Goal: Navigation & Orientation: Find specific page/section

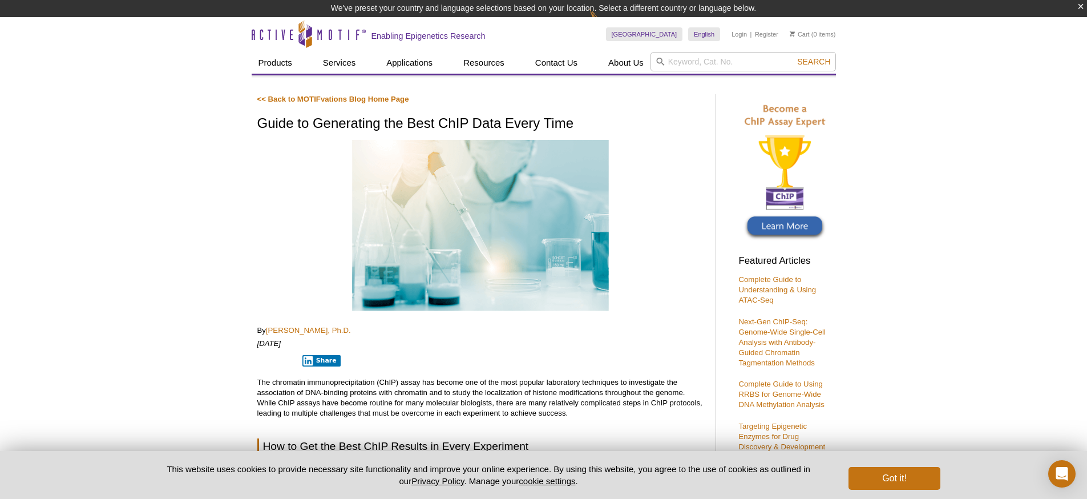
click at [538, 343] on p "[DATE]" at bounding box center [480, 343] width 447 height 10
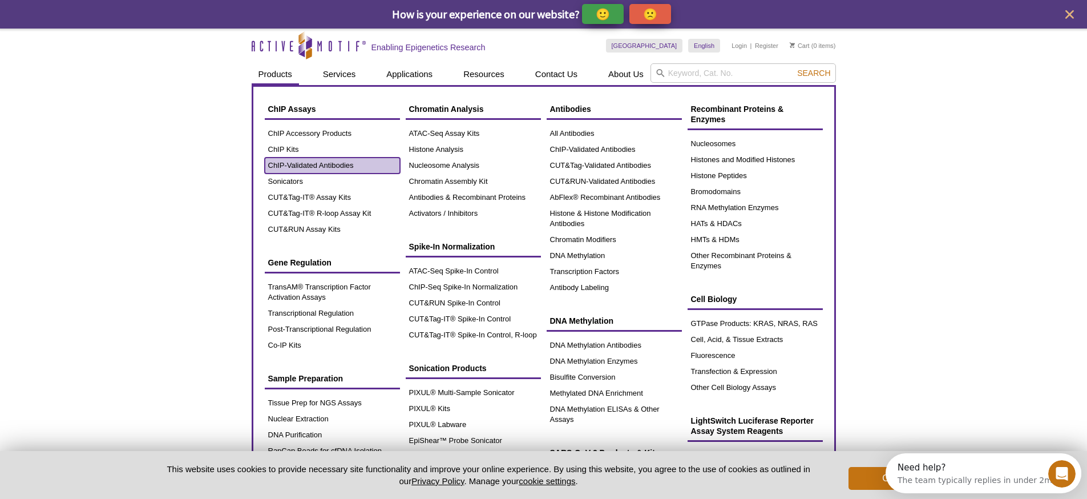
click at [284, 162] on link "ChIP-Validated Antibodies" at bounding box center [332, 165] width 135 height 16
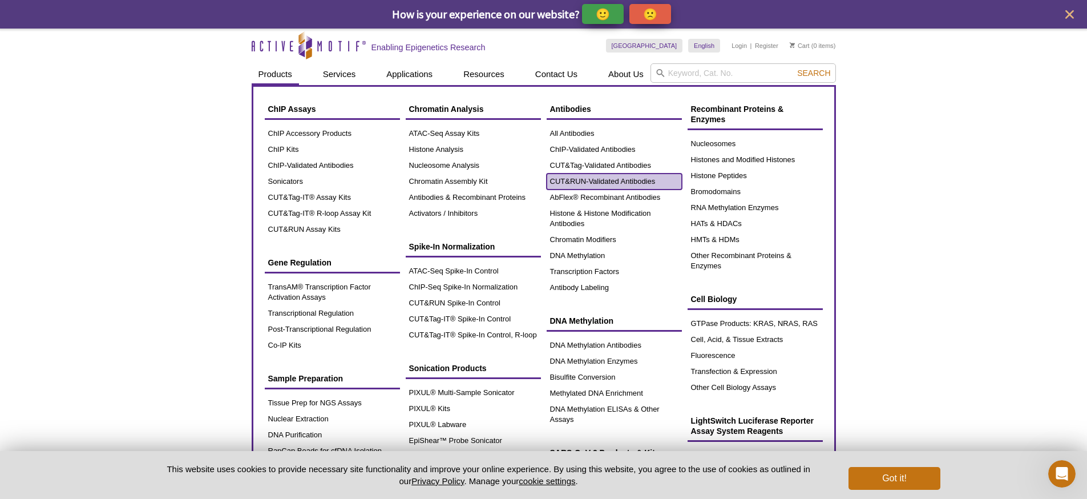
click at [585, 178] on link "CUT&RUN-Validated Antibodies" at bounding box center [613, 181] width 135 height 16
click at [580, 187] on link "CUT&RUN-Validated Antibodies" at bounding box center [613, 181] width 135 height 16
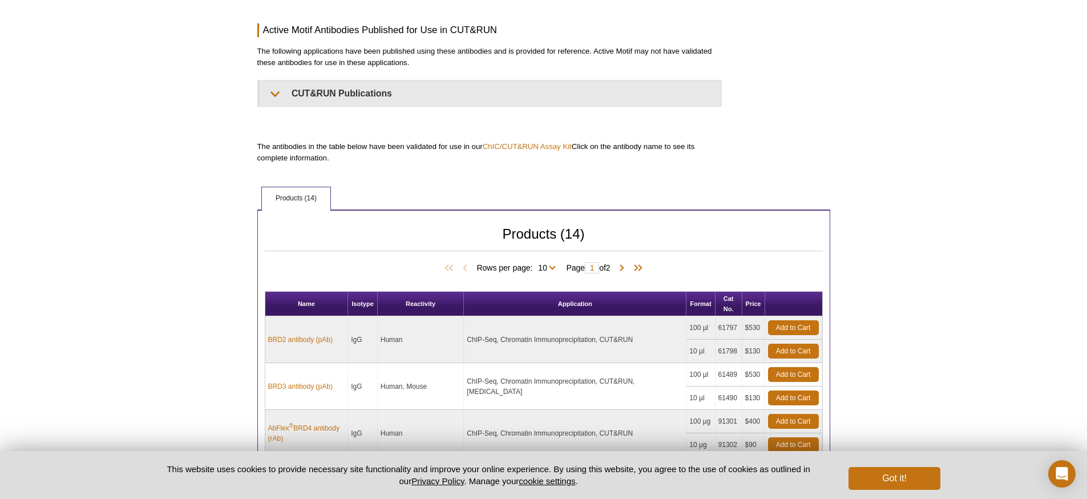
click at [422, 165] on div "AVAILABLE PRODUCTS All Antibodies ChIP-Validated Antibodies CUT&Tag-Validated A…" at bounding box center [544, 401] width 584 height 1092
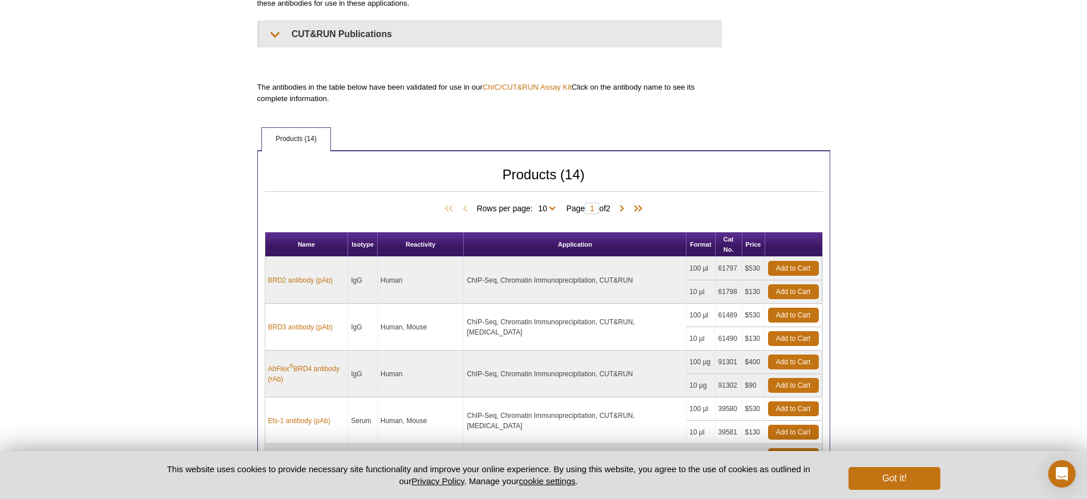
scroll to position [584, 0]
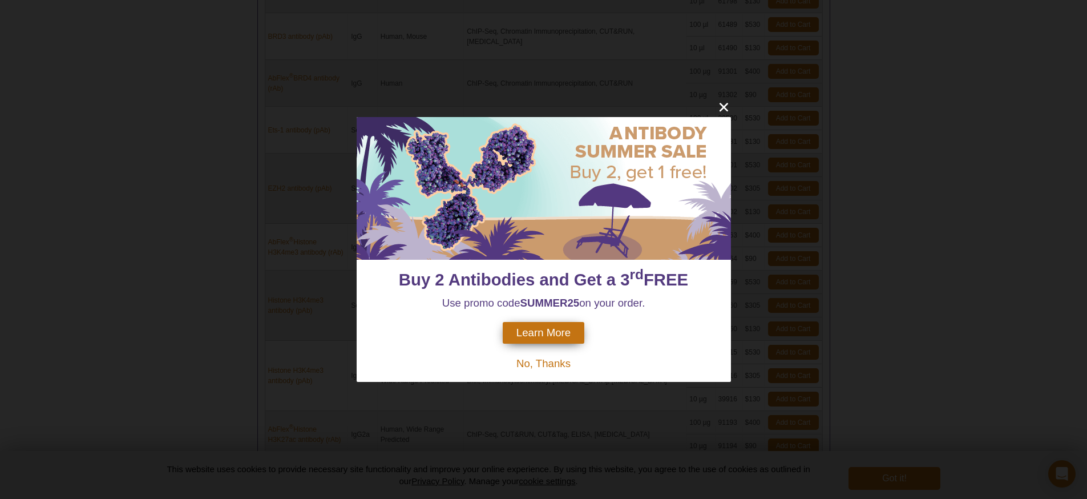
click at [193, 208] on body "Buy 2 Antibodies and Get a 3 rd FREE Use promo code SUMMER25 on your order. Lea…" at bounding box center [543, 69] width 1087 height 1306
click at [723, 104] on icon "close" at bounding box center [723, 107] width 14 height 14
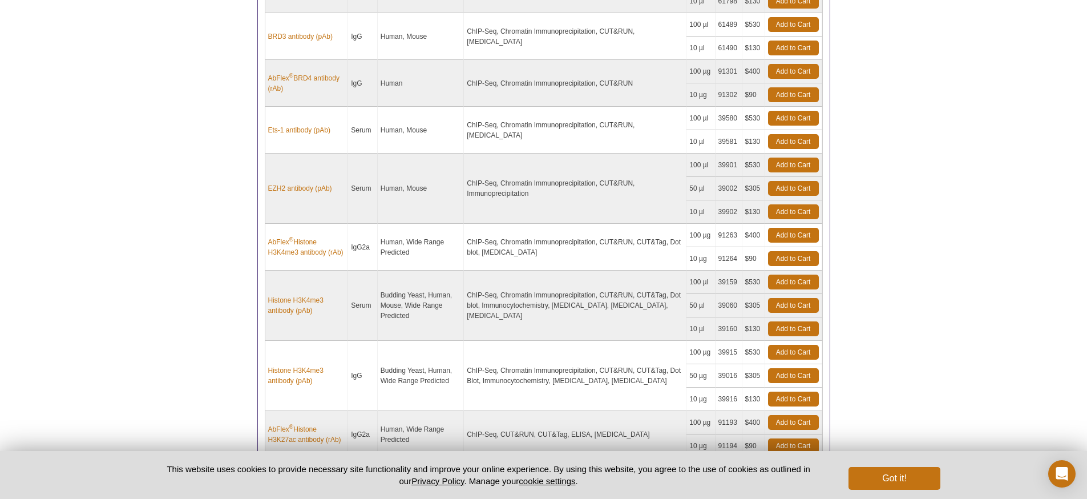
click at [949, 326] on div "Active Motif Logo Enabling Epigenetics Research 0 Search Skip to content Active…" at bounding box center [543, 69] width 1087 height 1306
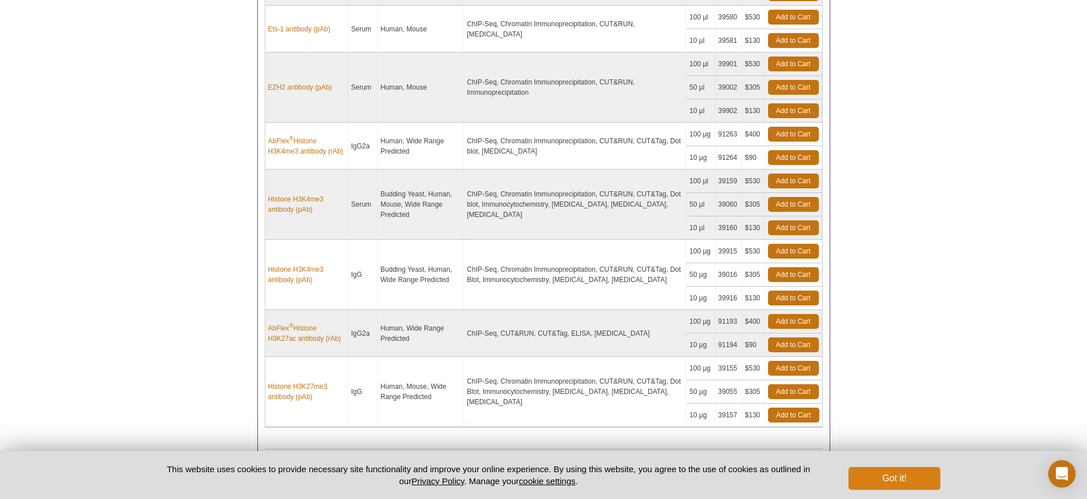
scroll to position [808, 0]
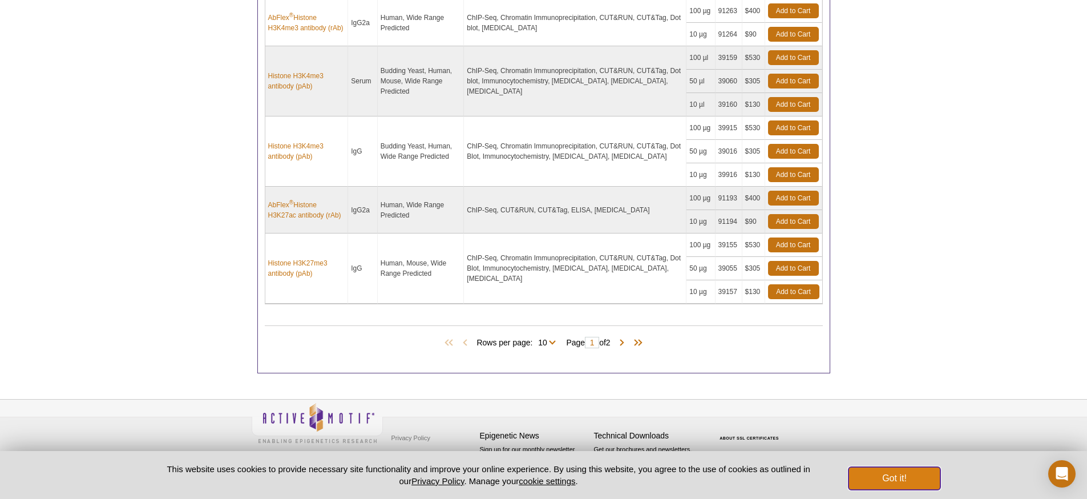
click at [877, 469] on button "Got it!" at bounding box center [893, 478] width 91 height 23
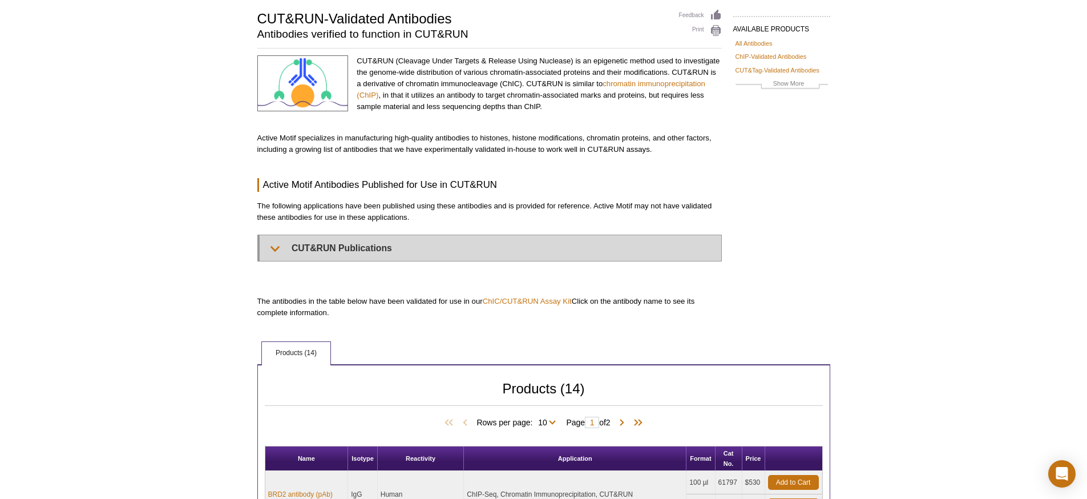
scroll to position [77, 0]
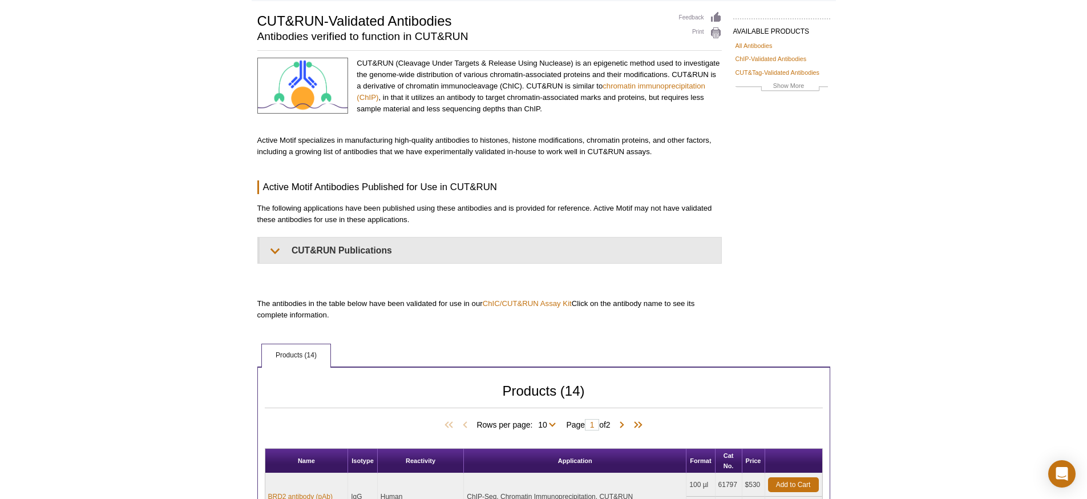
click at [405, 172] on div "CUT&RUN (Cleavage Under Targets & Release Using Nuclease) is an epigenetic meth…" at bounding box center [489, 189] width 464 height 263
